Goal: Task Accomplishment & Management: Use online tool/utility

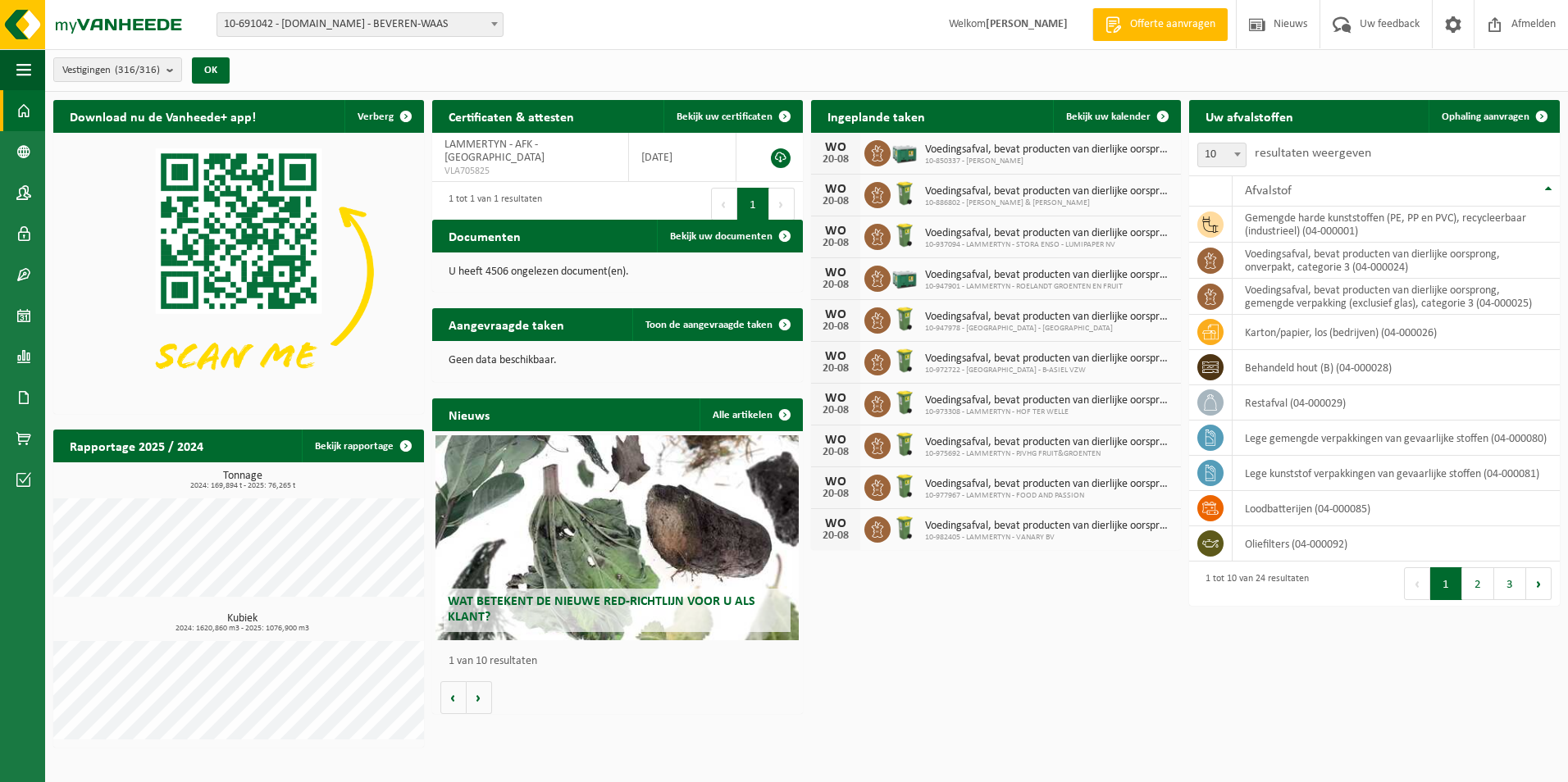
click at [339, 25] on span "10-691042 - [DOMAIN_NAME] - BEVEREN-WAAS" at bounding box center [359, 25] width 285 height 23
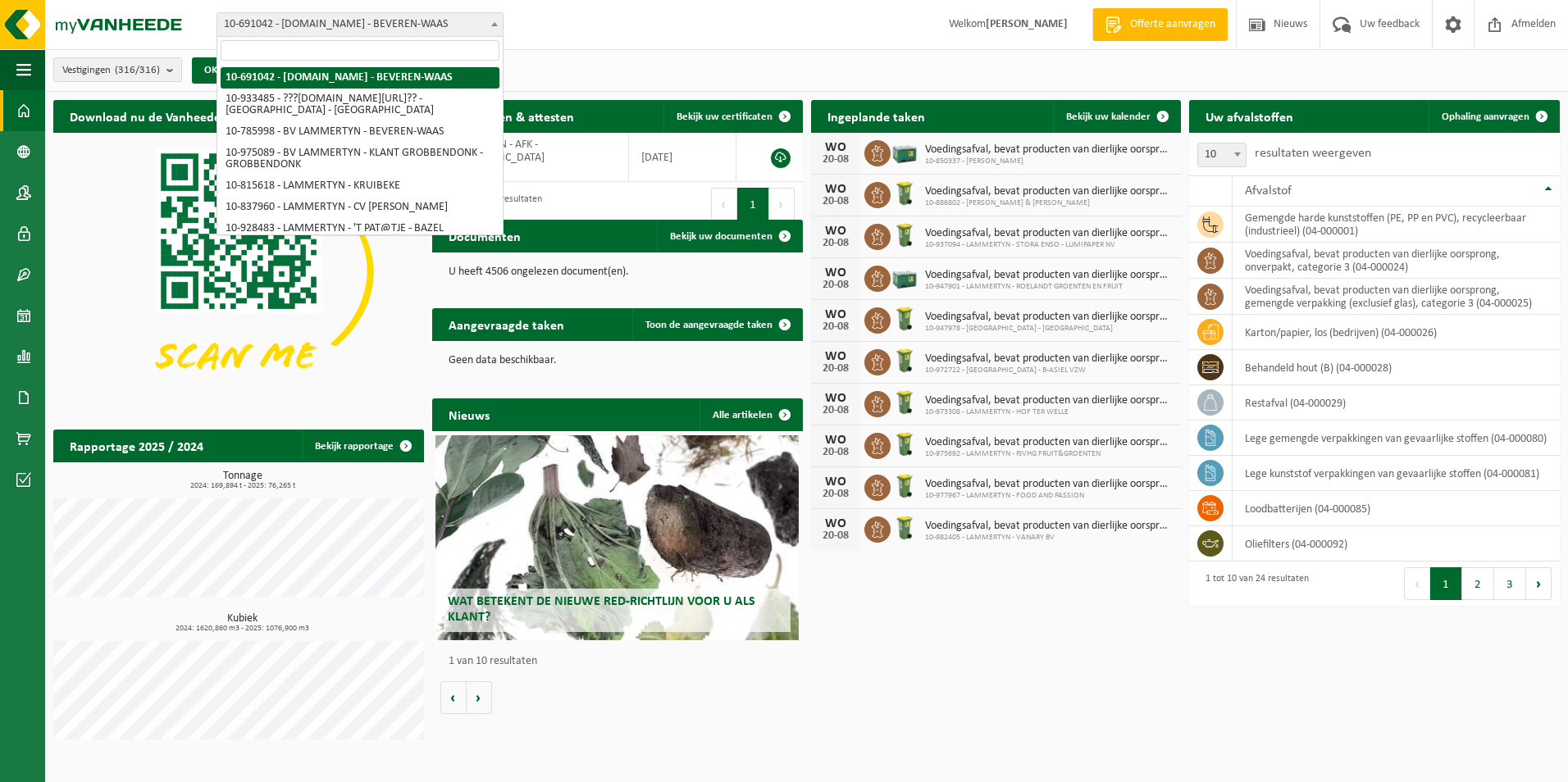
click at [275, 18] on span "10-691042 - [DOMAIN_NAME] - BEVEREN-WAAS" at bounding box center [359, 25] width 285 height 23
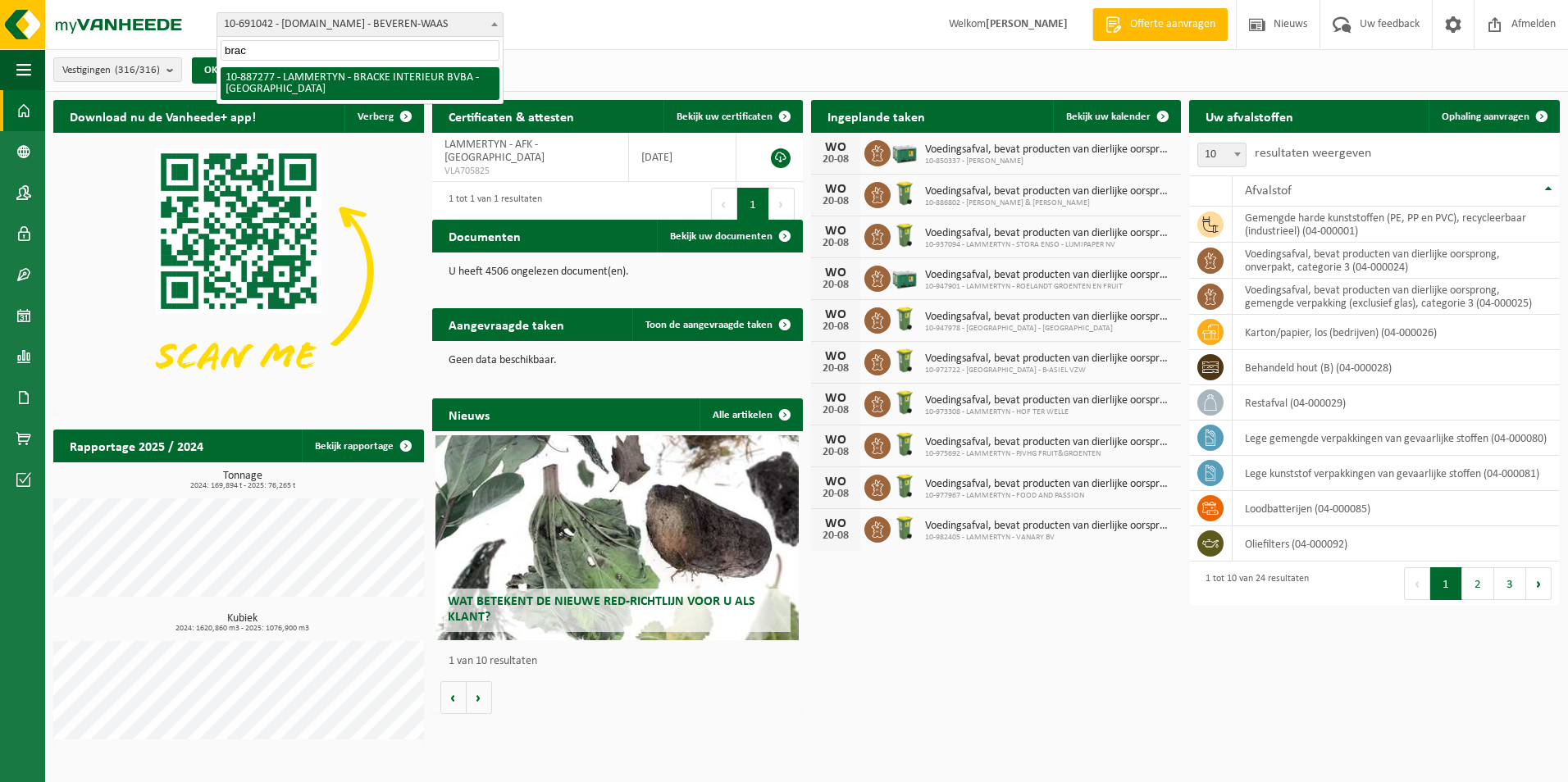
type input "brack"
select select "113030"
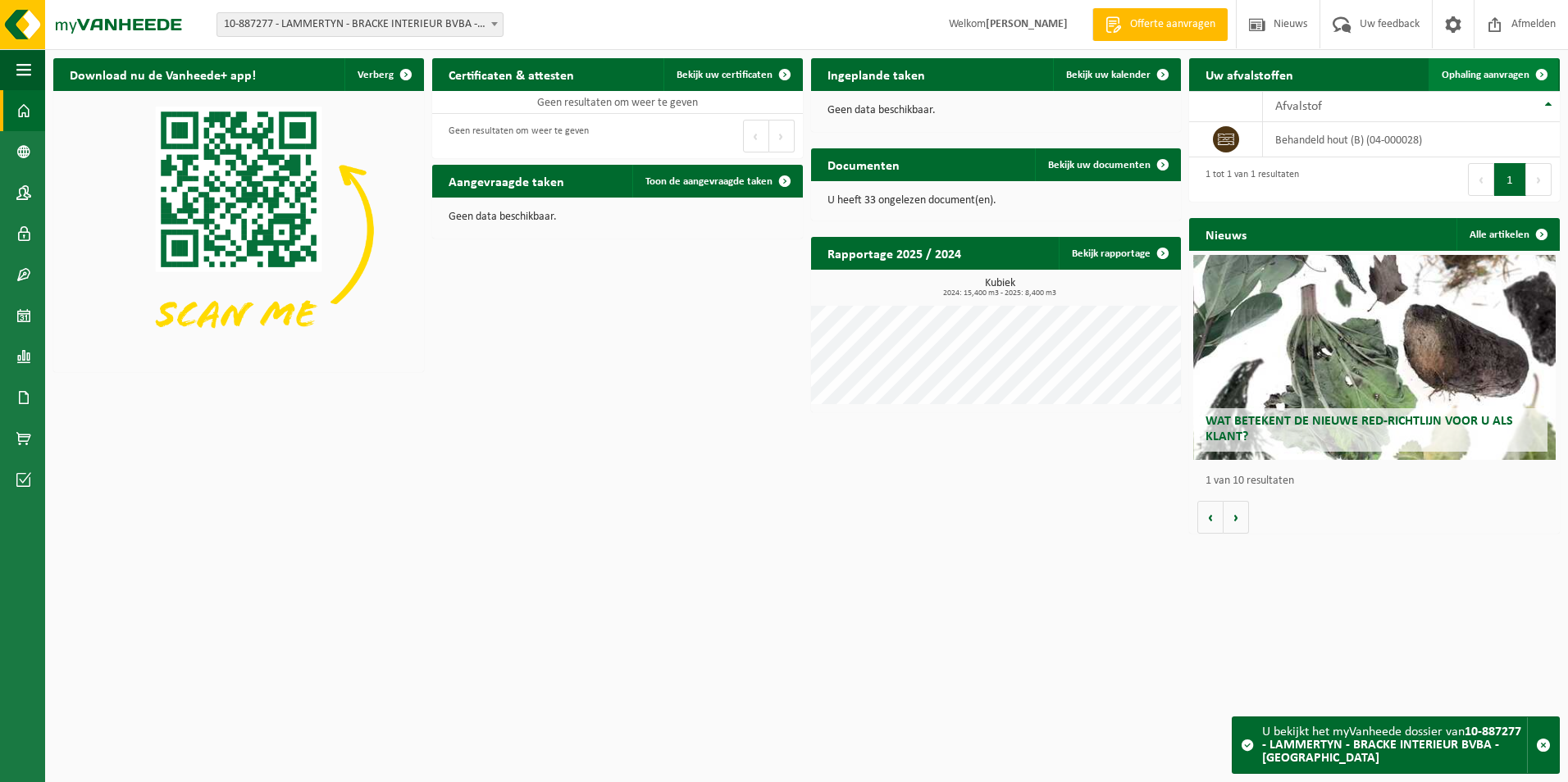
click at [1464, 74] on span "Ophaling aanvragen" at bounding box center [1485, 75] width 88 height 11
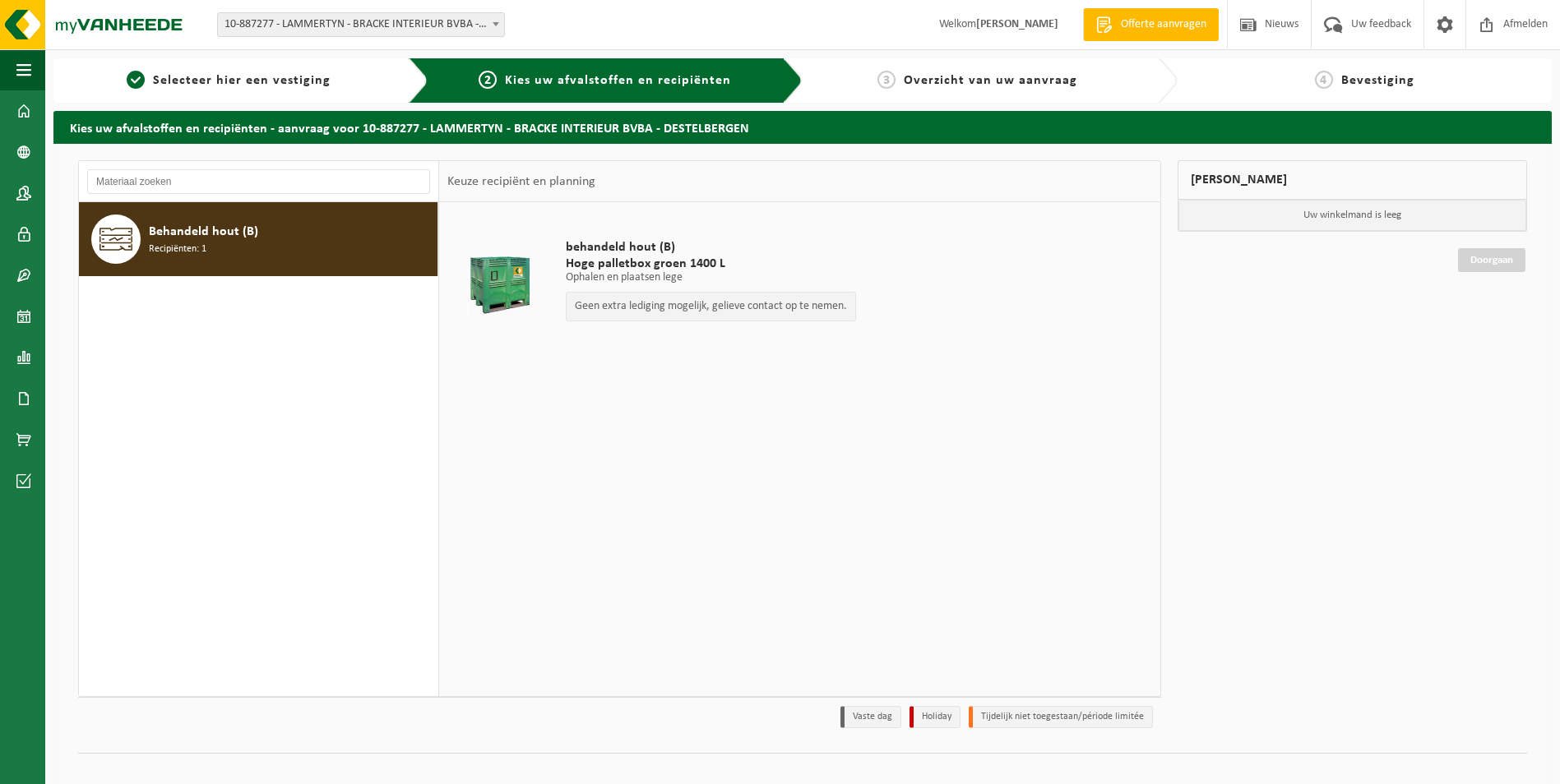
click at [271, 252] on div "Behandeld hout (B) Recipiënten: 1" at bounding box center [291, 239] width 284 height 49
click at [784, 319] on div "Geen extra lediging mogelijk, gelieve contact op te nemen." at bounding box center [711, 307] width 291 height 30
click at [773, 311] on p "Geen extra lediging mogelijk, gelieve contact op te nemen." at bounding box center [710, 306] width 272 height 11
